Goal: Task Accomplishment & Management: Complete application form

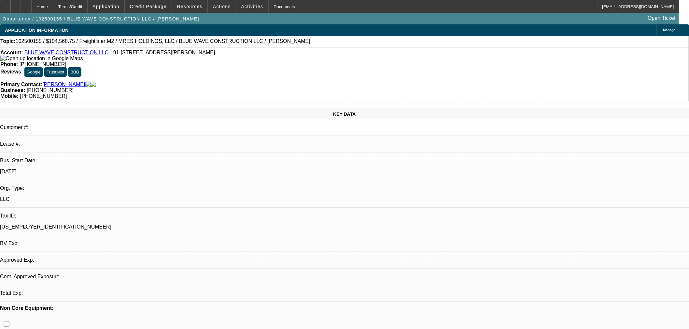
select select "0.1"
select select "2"
select select "0"
select select "6"
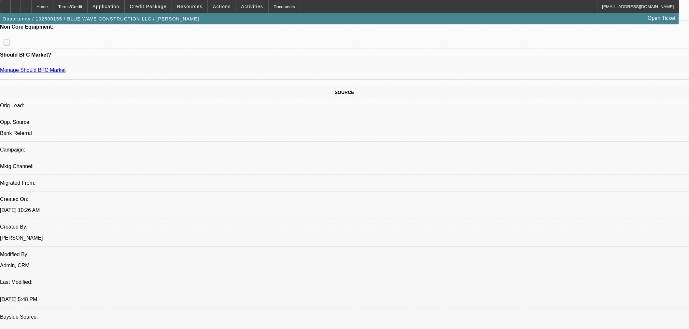
scroll to position [301, 0]
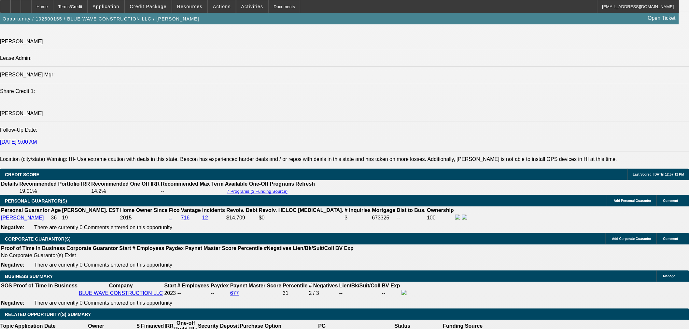
scroll to position [844, 0]
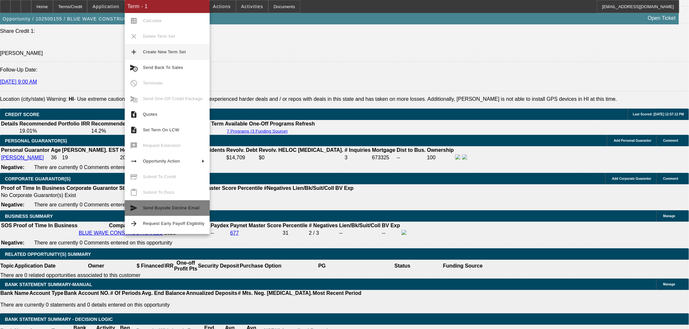
click at [176, 209] on span "Send Buyside Decline Email" at bounding box center [171, 208] width 57 height 5
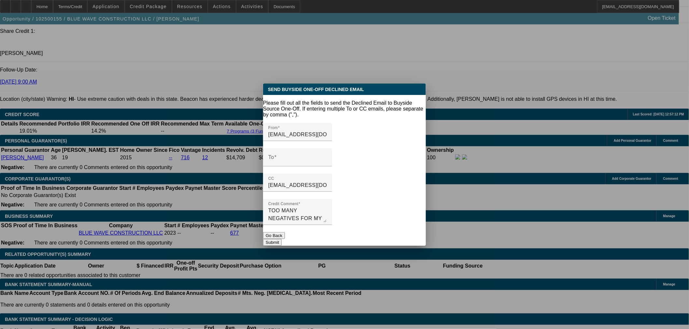
scroll to position [0, 0]
drag, startPoint x: 362, startPoint y: 90, endPoint x: 517, endPoint y: 17, distance: 170.8
click at [517, 17] on div "Send Buyside One-Off Declined Email Please fill out all the fields to send the …" at bounding box center [344, 164] width 689 height 329
click at [285, 232] on button "Go Back" at bounding box center [274, 235] width 22 height 7
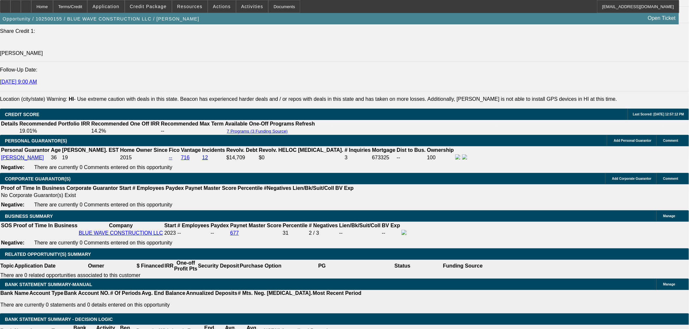
scroll to position [783, 0]
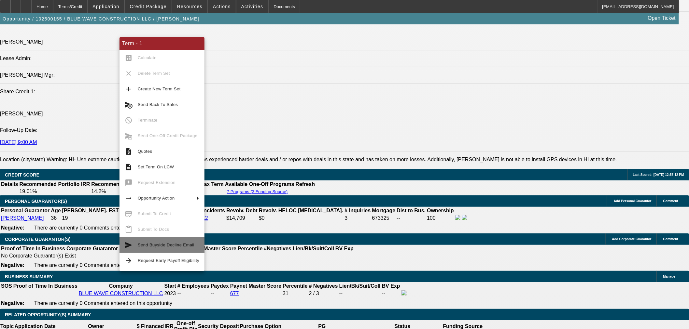
click at [172, 241] on button "send Send Buyside Decline Email" at bounding box center [161, 246] width 85 height 16
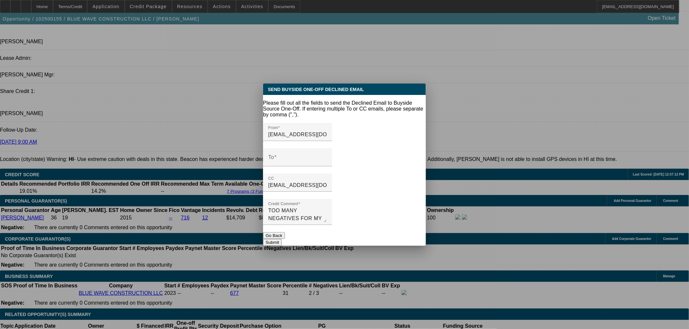
scroll to position [0, 0]
click at [327, 156] on input "To" at bounding box center [297, 160] width 59 height 8
click at [301, 156] on input "To" at bounding box center [297, 160] width 59 height 8
paste input "[PERSON_NAME] <[PERSON_NAME][EMAIL_ADDRESS][DOMAIN_NAME]>"
drag, startPoint x: 303, startPoint y: 152, endPoint x: 242, endPoint y: 147, distance: 61.1
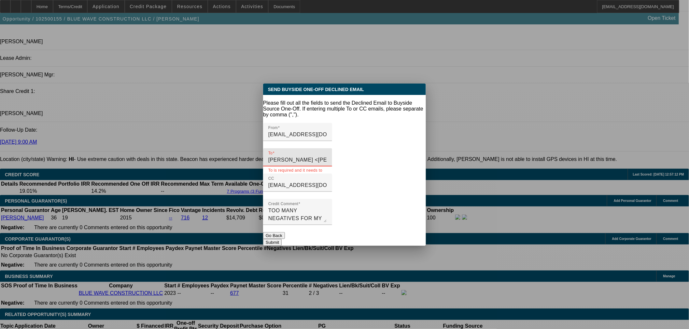
click at [242, 147] on div "Send Buyside One-Off Declined Email Please fill out all the fields to send the …" at bounding box center [344, 164] width 689 height 329
click at [327, 156] on input "[PERSON_NAME][EMAIL_ADDRESS][DOMAIN_NAME]>" at bounding box center [297, 160] width 59 height 8
type input "[PERSON_NAME][EMAIL_ADDRESS][DOMAIN_NAME]"
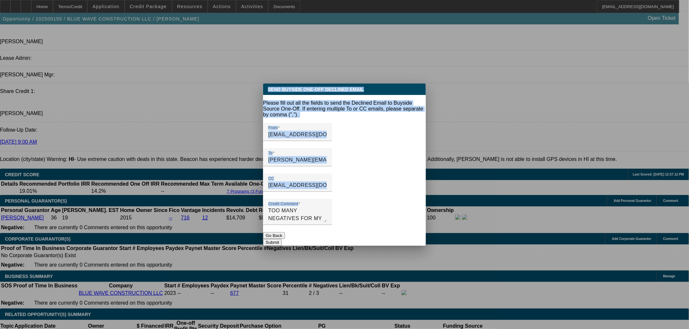
drag, startPoint x: 415, startPoint y: 217, endPoint x: 420, endPoint y: 245, distance: 28.7
click at [420, 247] on div "Send Buyside One-Off Declined Email Please fill out all the fields to send the …" at bounding box center [344, 164] width 689 height 329
click at [327, 207] on textarea "TOO MANY NEGATIVES FOR MY COMFORT" at bounding box center [297, 215] width 59 height 16
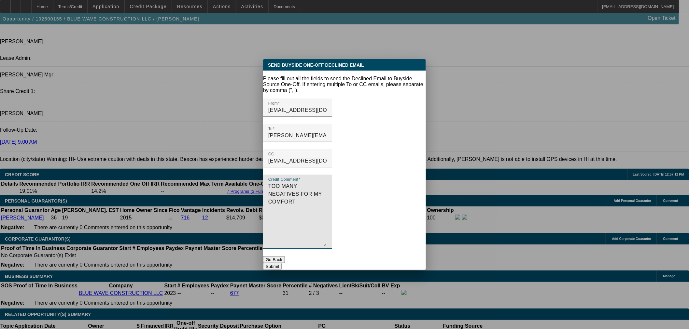
drag, startPoint x: 415, startPoint y: 213, endPoint x: 419, endPoint y: 268, distance: 55.2
click at [419, 268] on div "Send Buyside One-Off Declined Email Please fill out all the fields to send the …" at bounding box center [344, 164] width 163 height 211
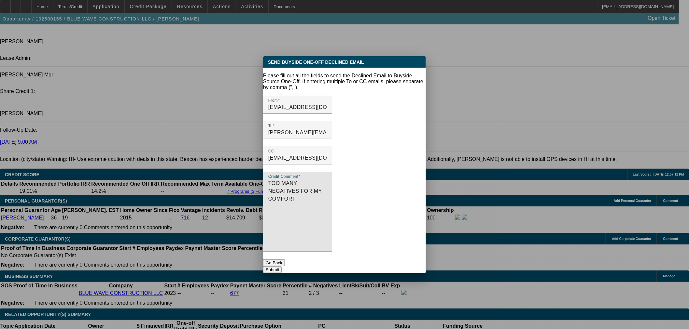
drag, startPoint x: 379, startPoint y: 174, endPoint x: 258, endPoint y: 172, distance: 120.8
click at [258, 172] on div "Send Buyside One-Off Declined Email Please fill out all the fields to send the …" at bounding box center [344, 164] width 689 height 329
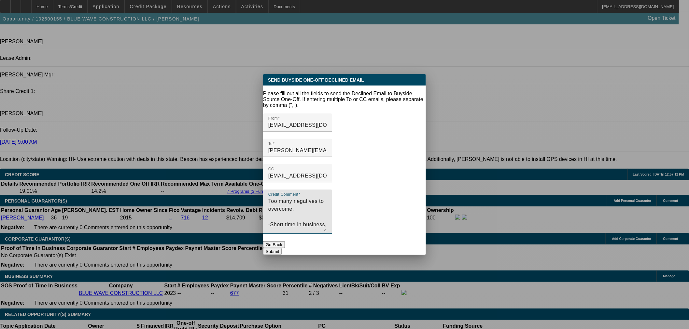
drag, startPoint x: 415, startPoint y: 239, endPoint x: 411, endPoint y: 203, distance: 36.0
click at [327, 203] on textarea "Too many negatives to overcome: -Short time in business, -" at bounding box center [297, 215] width 59 height 34
click at [327, 217] on textarea "Too many negatives to overcome: -Short time in business, -$14K in revolving deb…" at bounding box center [297, 215] width 59 height 34
type textarea "Too many negatives to overcome: -Short time in business, -$14K in revolving deb…"
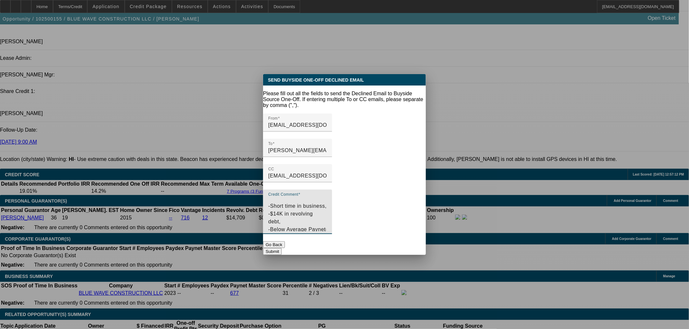
click at [282, 248] on button "Submit" at bounding box center [272, 251] width 19 height 7
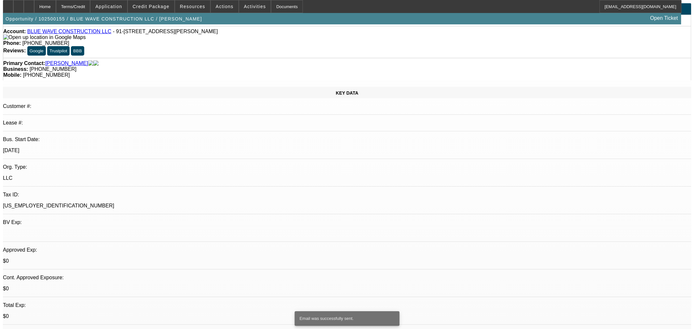
scroll to position [0, 0]
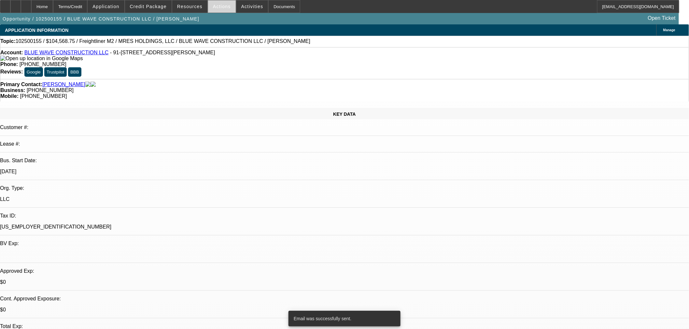
click at [219, 7] on span "Actions" at bounding box center [222, 6] width 18 height 5
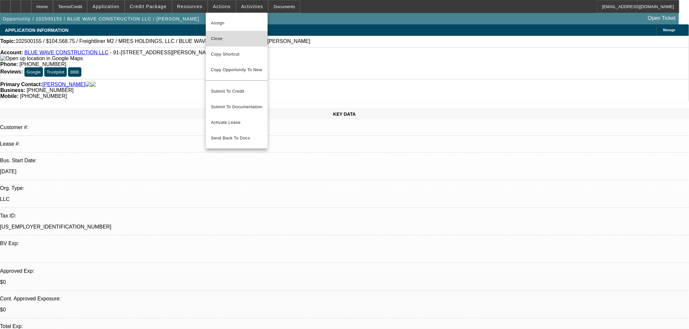
click at [232, 40] on span "Close" at bounding box center [236, 39] width 51 height 8
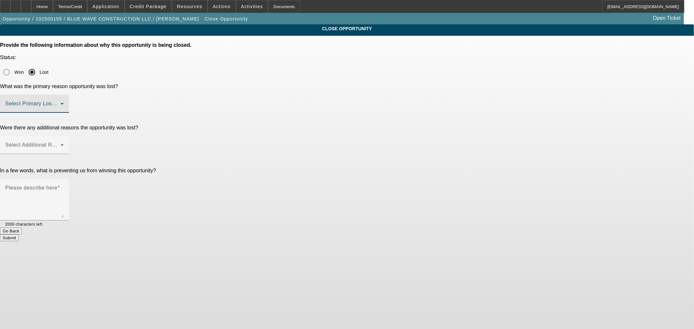
click at [61, 103] on span at bounding box center [32, 107] width 55 height 8
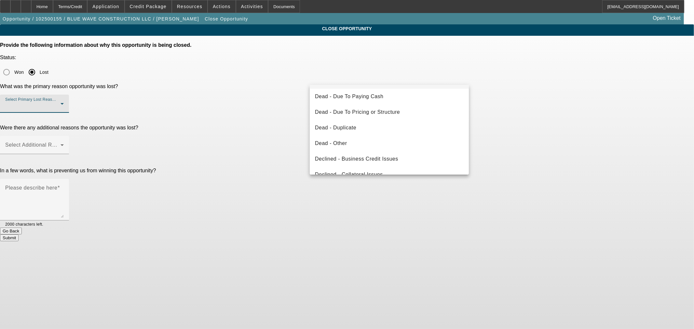
scroll to position [60, 0]
click at [347, 139] on mat-option "Declined - Business Credit Issues" at bounding box center [389, 145] width 159 height 16
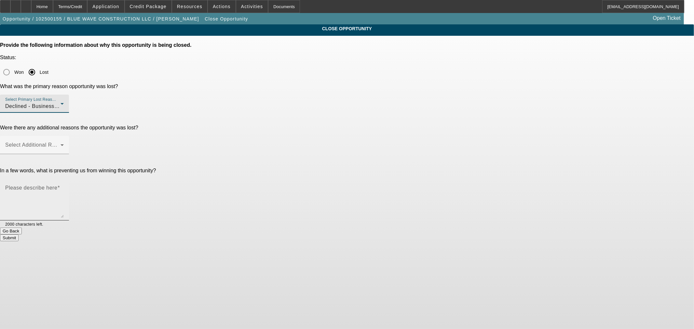
click at [57, 185] on mat-label "Please describe here" at bounding box center [31, 188] width 52 height 6
click at [64, 187] on textarea "Please describe here" at bounding box center [34, 202] width 59 height 31
paste textarea "Too many negatives to overcome: -Short time in business, -$14K in revolving deb…"
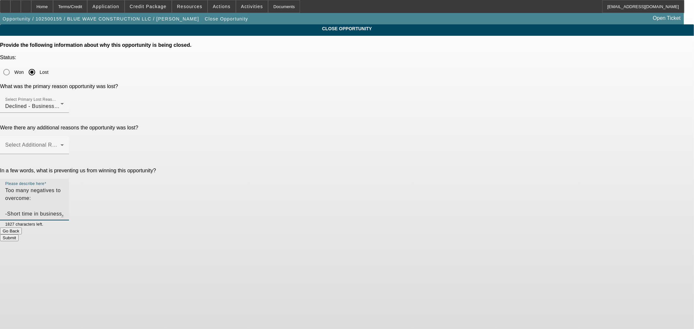
scroll to position [21, 0]
type textarea "Too many negatives to overcome: -Short time in business, -$14K in revolving deb…"
click at [61, 144] on span at bounding box center [32, 148] width 55 height 8
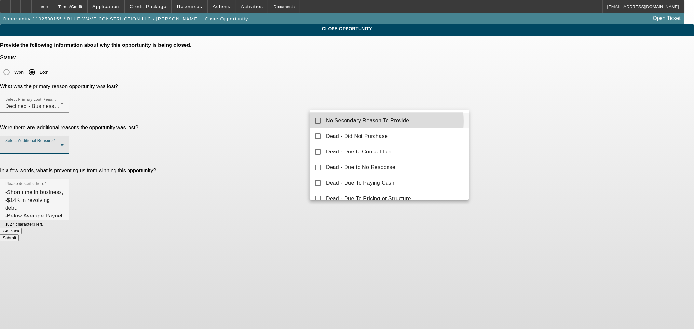
click at [365, 121] on span "No Secondary Reason To Provide" at bounding box center [367, 121] width 83 height 8
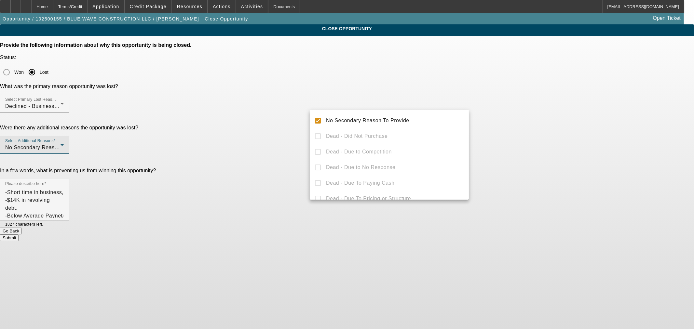
click at [284, 87] on div at bounding box center [347, 164] width 694 height 329
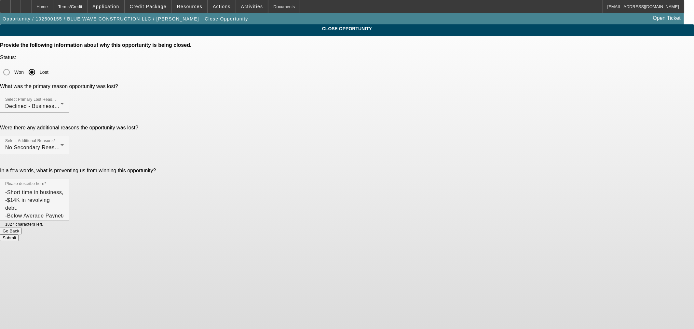
click at [19, 235] on button "Submit" at bounding box center [9, 238] width 19 height 7
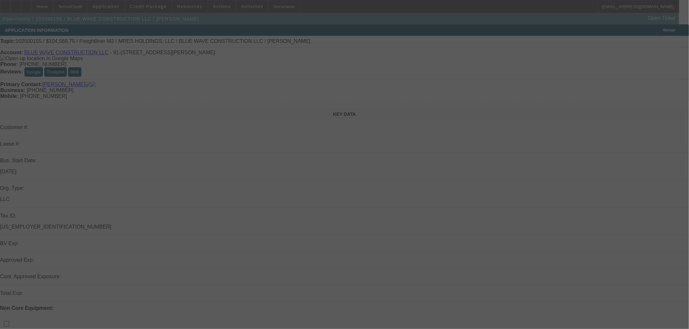
select select "0.1"
select select "2"
select select "0"
select select "6"
